Goal: Task Accomplishment & Management: Complete application form

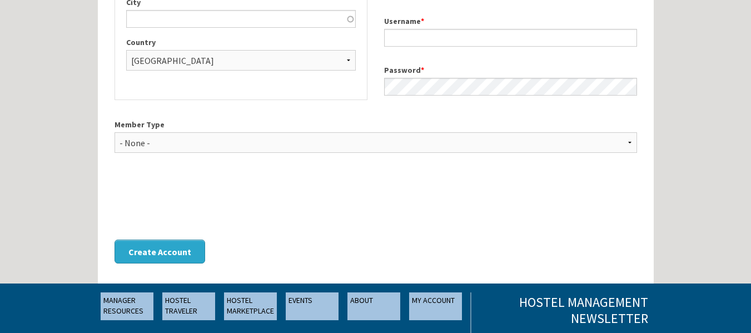
scroll to position [241, 0]
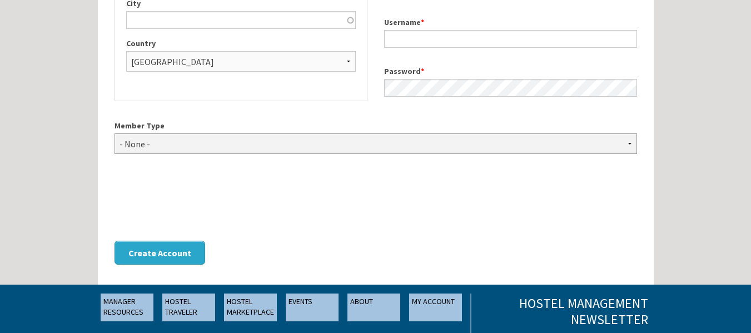
click at [298, 145] on select "- None - Hostel Owner Hostel Manager Hostel Investor Hostel Staff Hostel Volunt…" at bounding box center [375, 143] width 522 height 21
select select "1421"
click at [114, 133] on select "- None - Hostel Owner Hostel Manager Hostel Investor Hostel Staff Hostel Volunt…" at bounding box center [375, 143] width 522 height 21
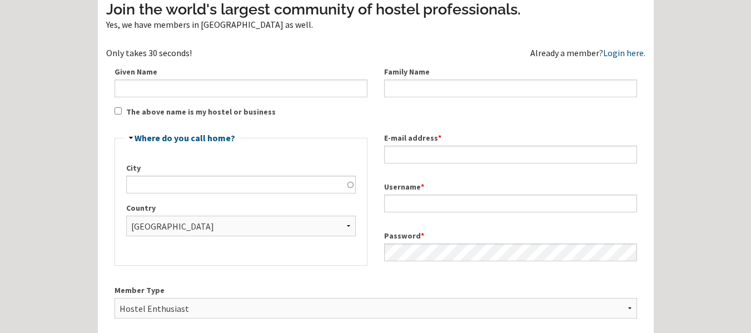
scroll to position [0, 0]
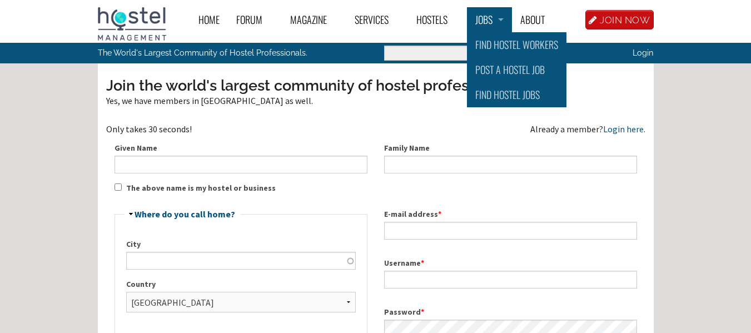
click at [502, 17] on link "Jobs" at bounding box center [489, 19] width 45 height 25
click at [498, 70] on link "Post a Hostel Job" at bounding box center [516, 69] width 99 height 25
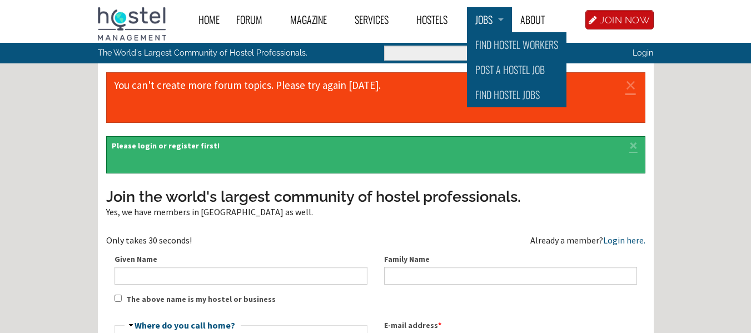
click at [491, 14] on link "Jobs" at bounding box center [489, 19] width 45 height 25
click at [486, 88] on link "Find Hostel Jobs" at bounding box center [516, 94] width 99 height 25
